Goal: Task Accomplishment & Management: Use online tool/utility

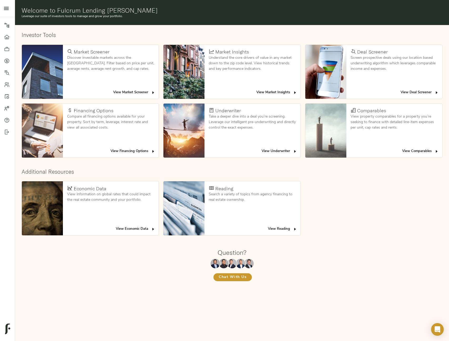
click at [427, 96] on button "View Deal Screener" at bounding box center [419, 92] width 41 height 8
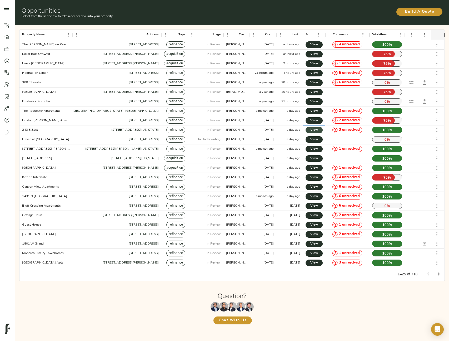
click at [316, 132] on span "View" at bounding box center [314, 130] width 6 height 6
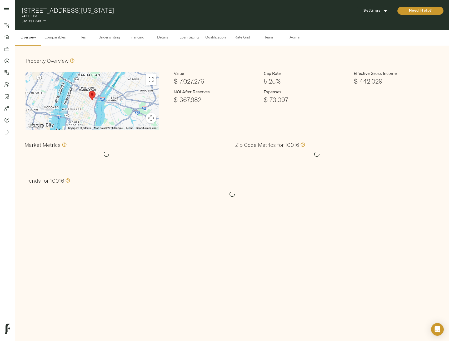
click at [298, 38] on span "Admin" at bounding box center [295, 37] width 20 height 7
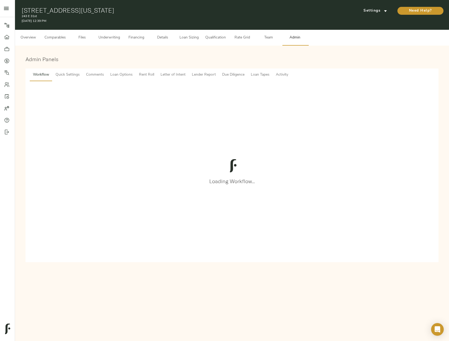
click at [176, 75] on span "Letter of Intent" at bounding box center [173, 75] width 25 height 7
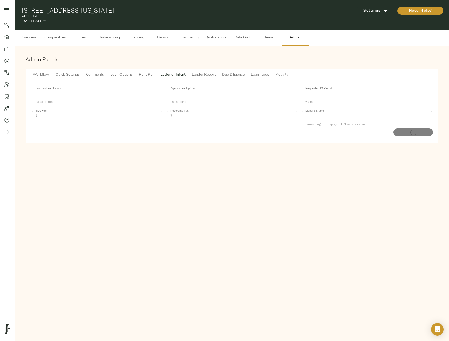
click at [201, 74] on span "Lender Report" at bounding box center [204, 75] width 24 height 7
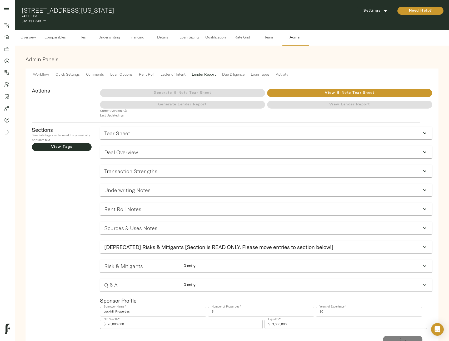
click at [209, 139] on div "Tear Sheet Normal Heading Large Heading Medium Heading Small Normal 0 / 1900 ch…" at bounding box center [266, 132] width 338 height 19
click at [200, 132] on div "Tear Sheet" at bounding box center [261, 133] width 314 height 6
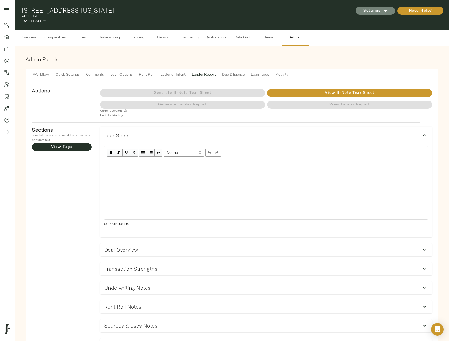
click at [386, 13] on icon "submit" at bounding box center [386, 11] width 6 height 6
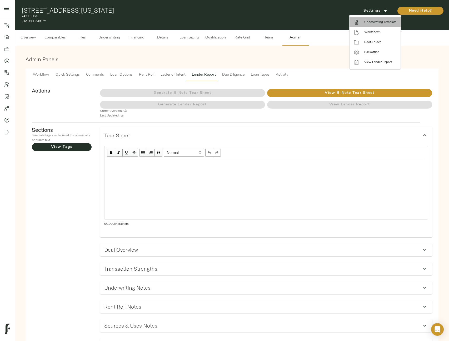
click at [383, 24] on span "Underwriting Template" at bounding box center [380, 22] width 32 height 5
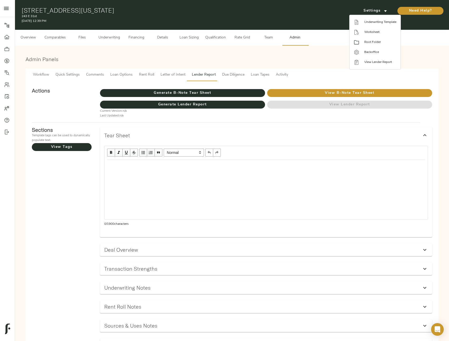
click at [384, 40] on span "Root Folder" at bounding box center [380, 42] width 32 height 5
click at [63, 69] on div at bounding box center [224, 170] width 449 height 341
